Goal: Task Accomplishment & Management: Manage account settings

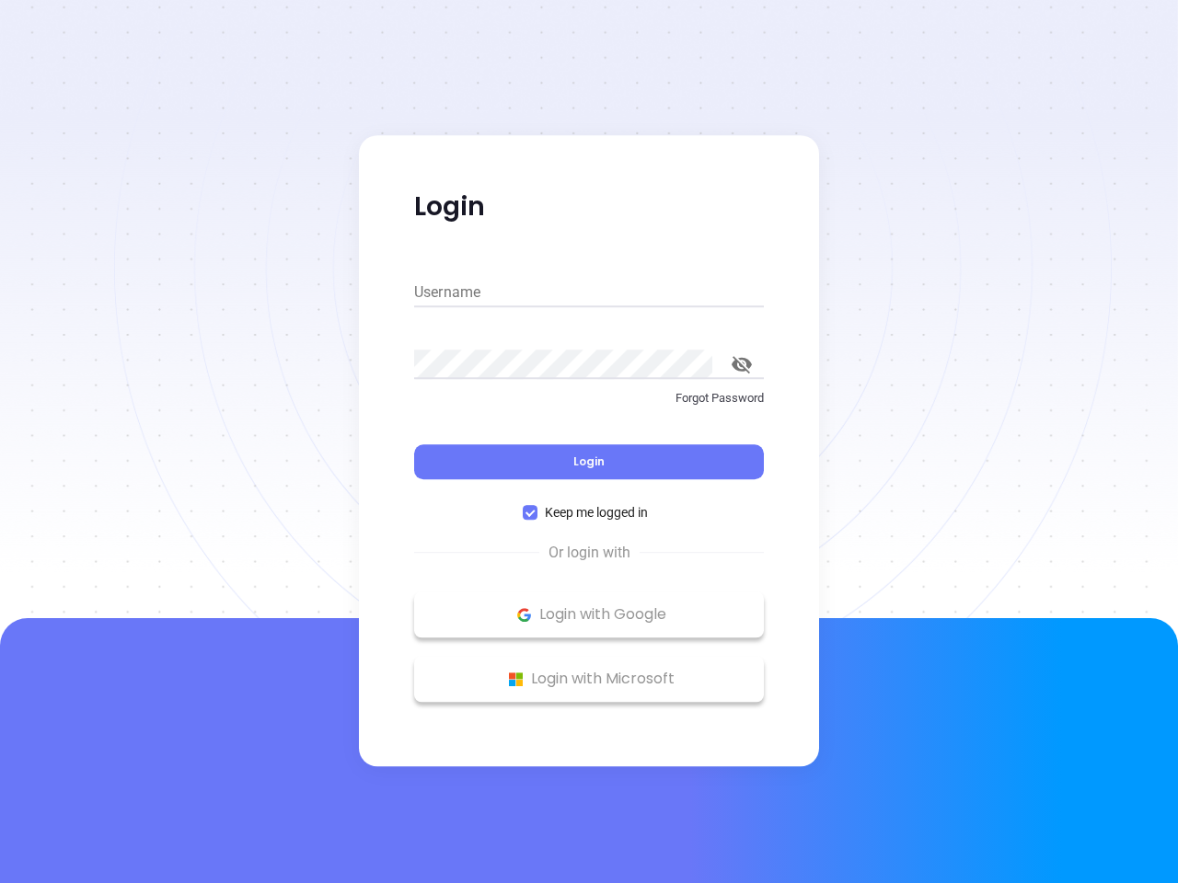
click at [589, 442] on div "Login" at bounding box center [589, 450] width 350 height 57
click at [589, 293] on input "Username" at bounding box center [589, 292] width 350 height 29
click at [742, 364] on icon "toggle password visibility" at bounding box center [742, 364] width 20 height 17
click at [589, 462] on span "Login" at bounding box center [588, 462] width 31 height 16
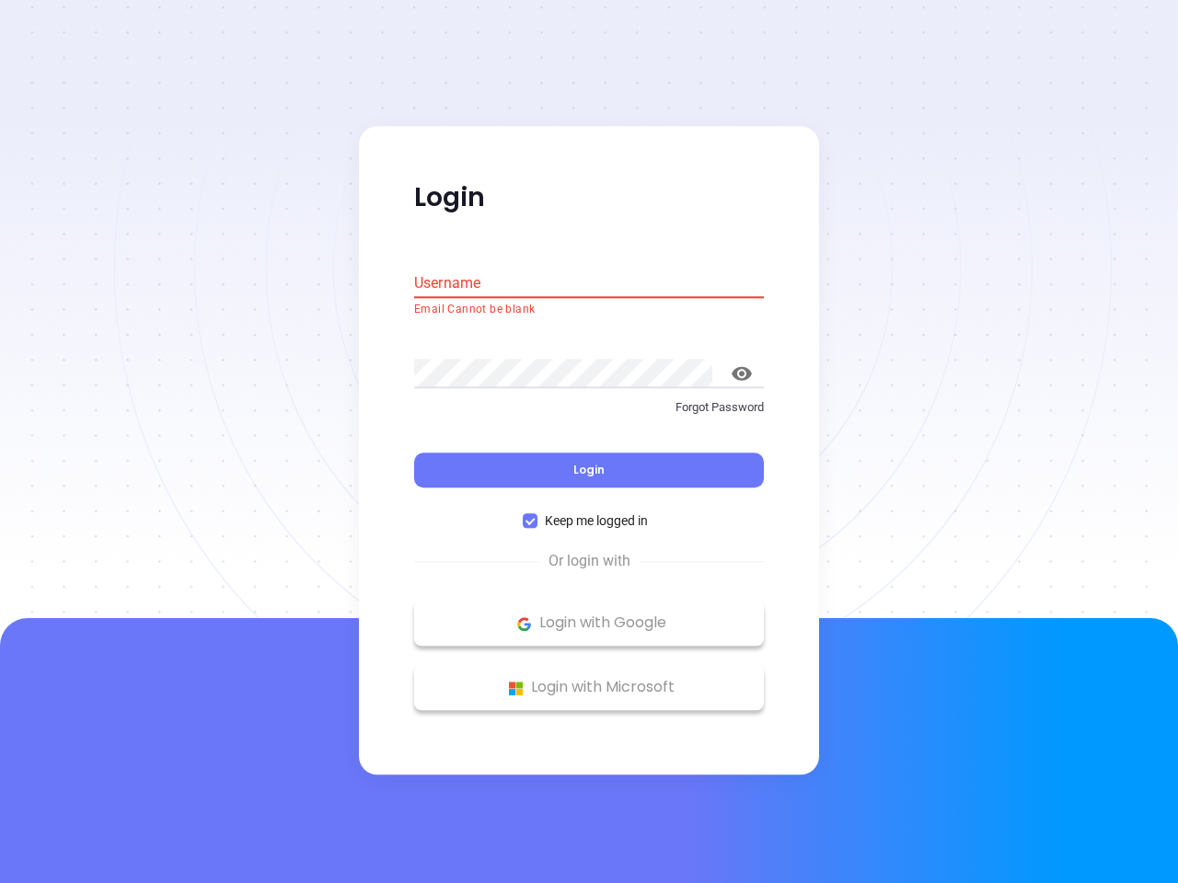
click at [589, 513] on span "Keep me logged in" at bounding box center [596, 522] width 118 height 20
click at [537, 514] on input "Keep me logged in" at bounding box center [530, 521] width 15 height 15
checkbox input "false"
click at [589, 615] on p "Login with Google" at bounding box center [588, 624] width 331 height 28
click at [589, 679] on p "Login with Microsoft" at bounding box center [588, 689] width 331 height 28
